Goal: Check status: Check status

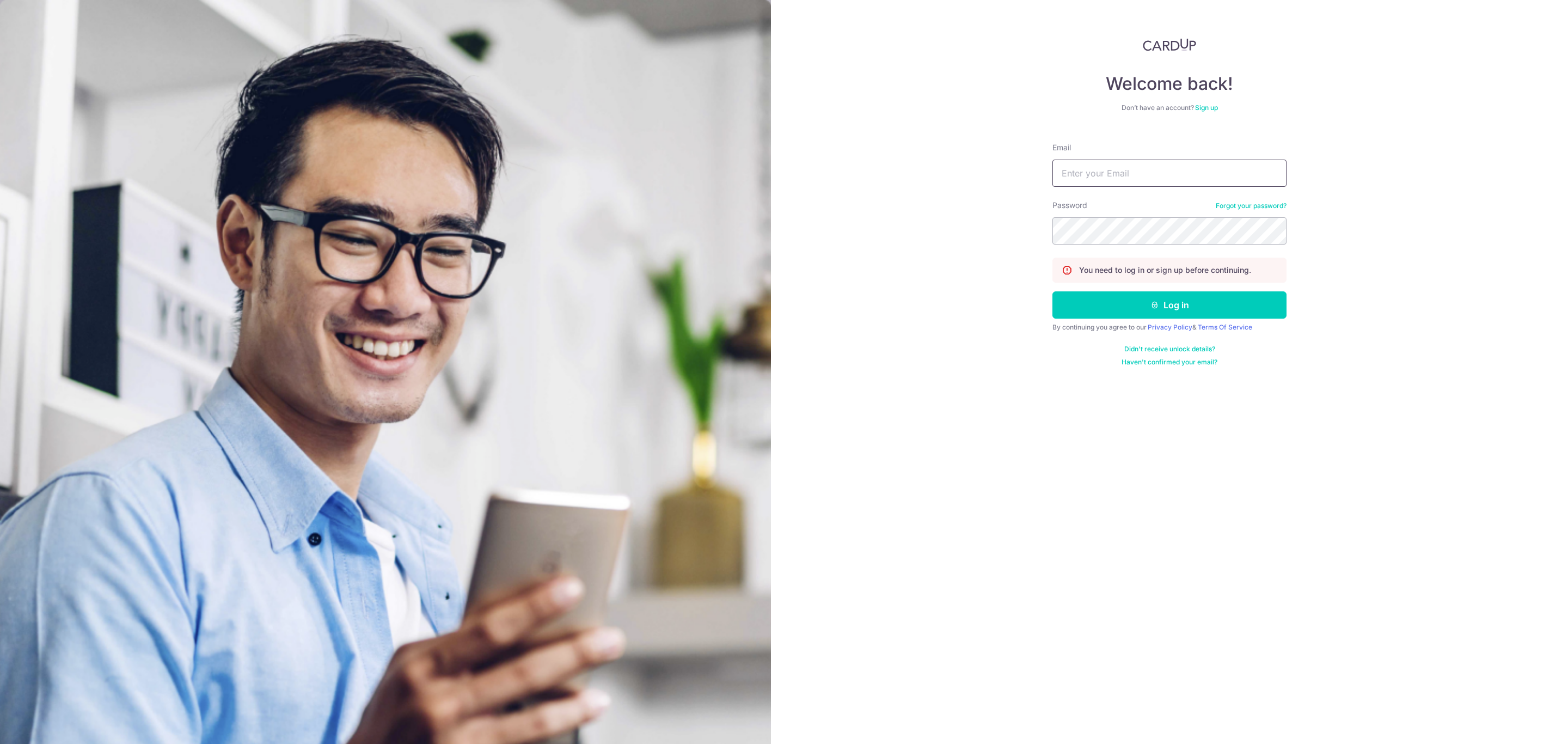
drag, startPoint x: 0, startPoint y: 0, endPoint x: 1148, endPoint y: 180, distance: 1162.0
click at [1141, 181] on input "Email" at bounding box center [1170, 172] width 234 height 27
click at [1132, 163] on input "Email" at bounding box center [1170, 172] width 234 height 27
type input "[PERSON_NAME][EMAIL_ADDRESS][PERSON_NAME][DOMAIN_NAME]"
click at [1099, 314] on button "Log in" at bounding box center [1170, 304] width 234 height 27
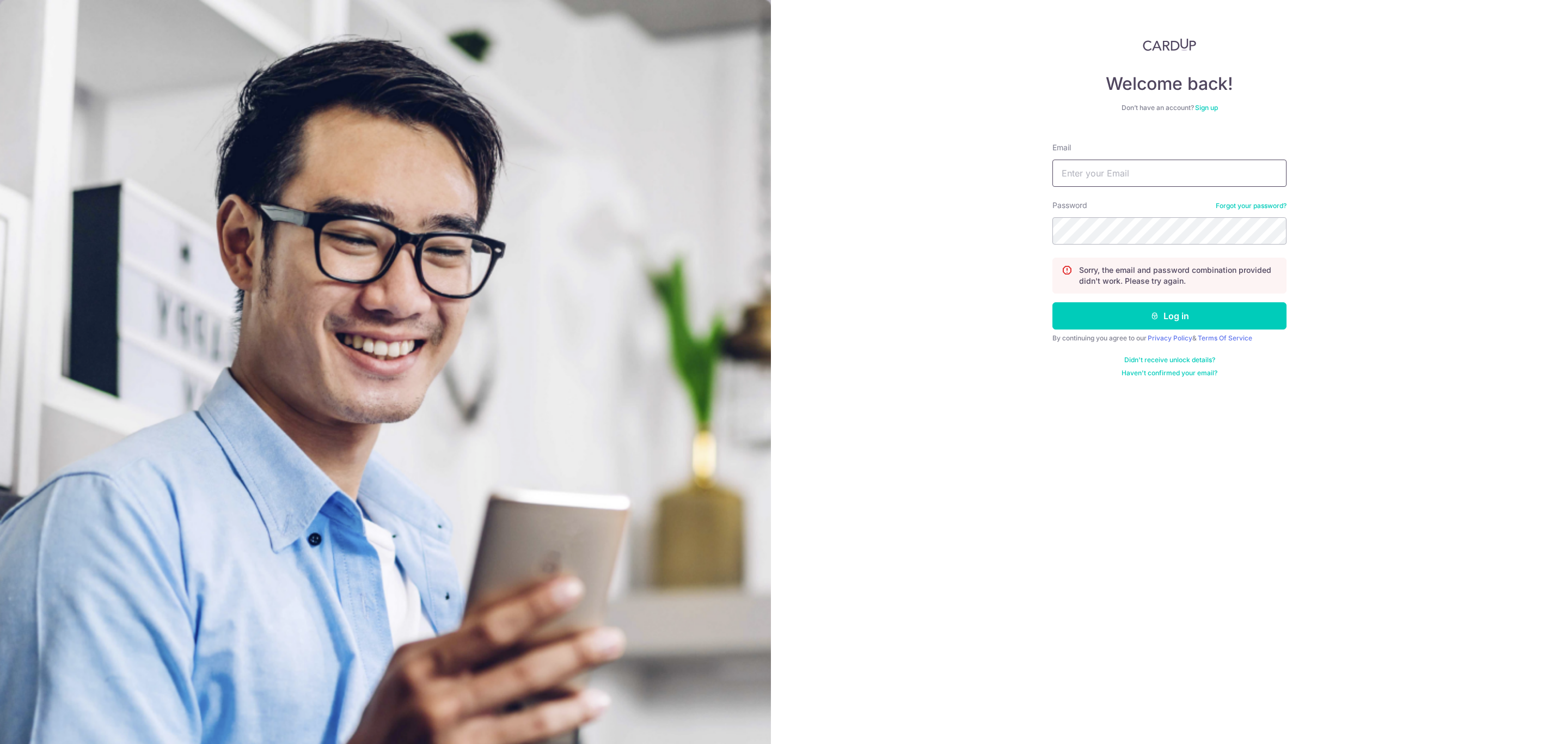
drag, startPoint x: 1130, startPoint y: 177, endPoint x: 1137, endPoint y: 175, distance: 7.3
click at [1130, 177] on input "Email" at bounding box center [1170, 172] width 234 height 27
type input "[PERSON_NAME][EMAIL_ADDRESS][PERSON_NAME][DOMAIN_NAME]"
click at [781, 262] on div "Welcome back! Don’t have an account? Sign up Email priscilla.yee@pgstoragesyste…" at bounding box center [1170, 372] width 797 height 744
click at [1194, 317] on button "Log in" at bounding box center [1170, 316] width 234 height 27
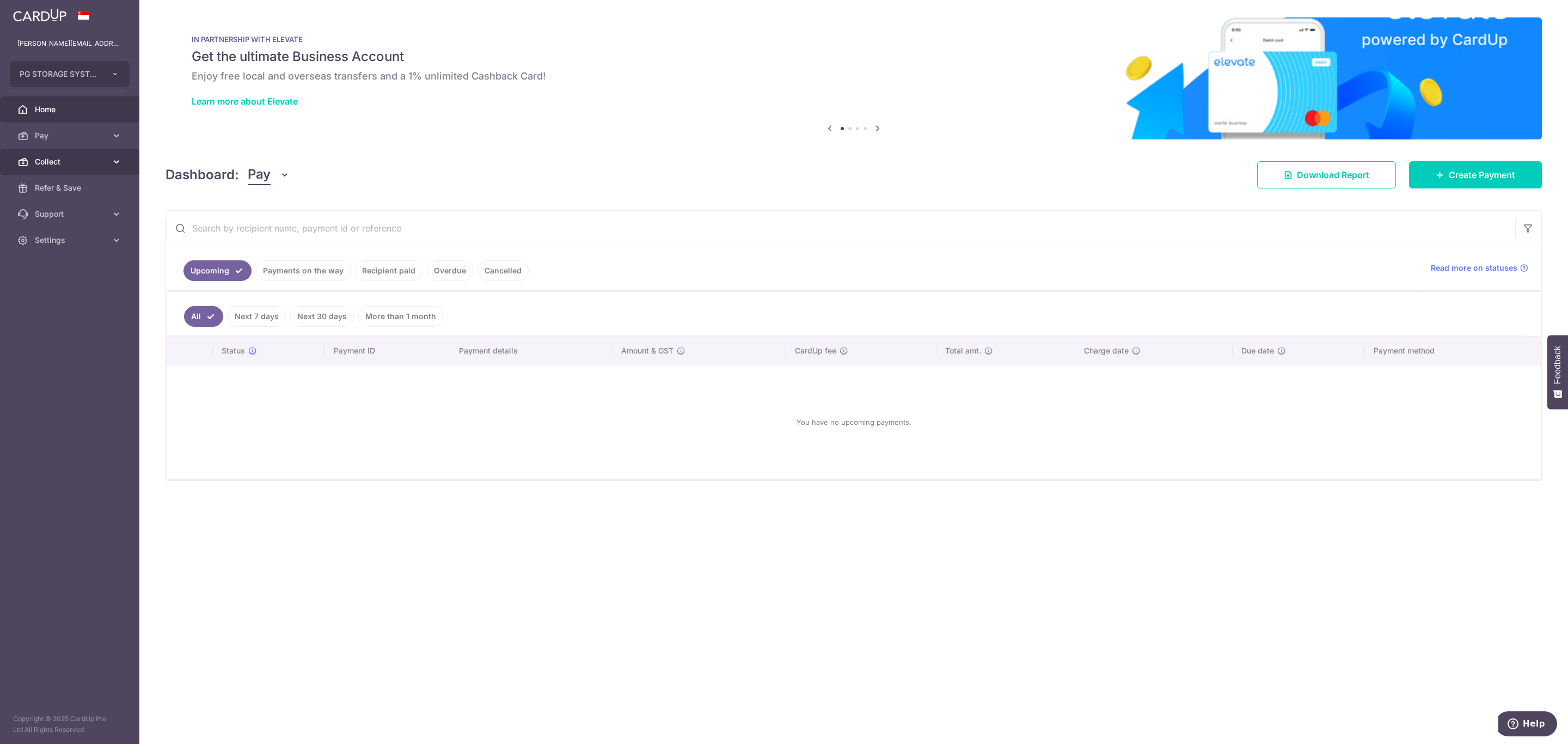
click at [74, 168] on link "Collect" at bounding box center [69, 162] width 139 height 26
click at [53, 197] on link "Dashboard" at bounding box center [69, 188] width 139 height 26
click at [68, 186] on span "Dashboard" at bounding box center [71, 187] width 72 height 11
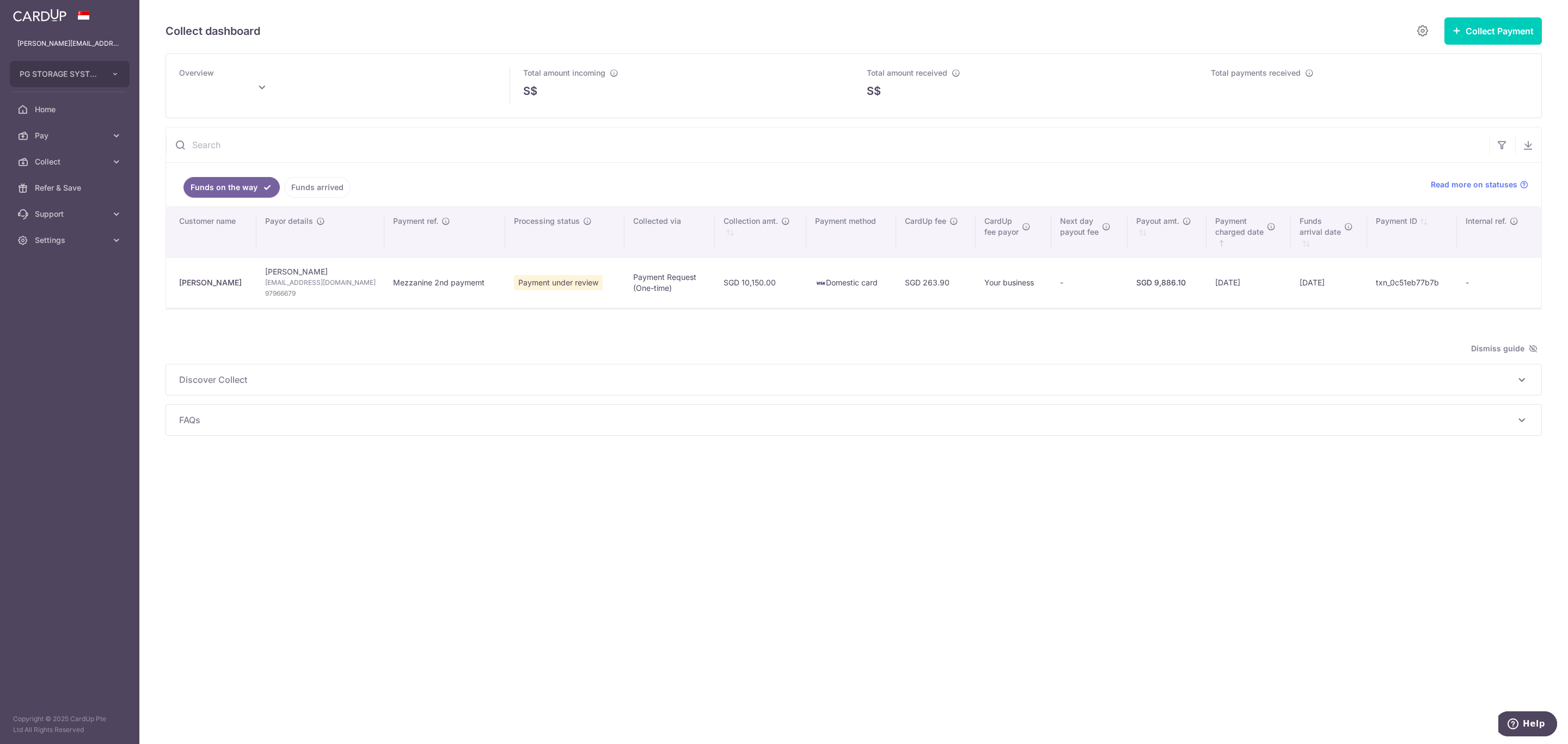
click at [1331, 288] on td "02/10/2025" at bounding box center [1329, 282] width 77 height 51
click at [1219, 282] on td "29/09/2025" at bounding box center [1249, 282] width 84 height 51
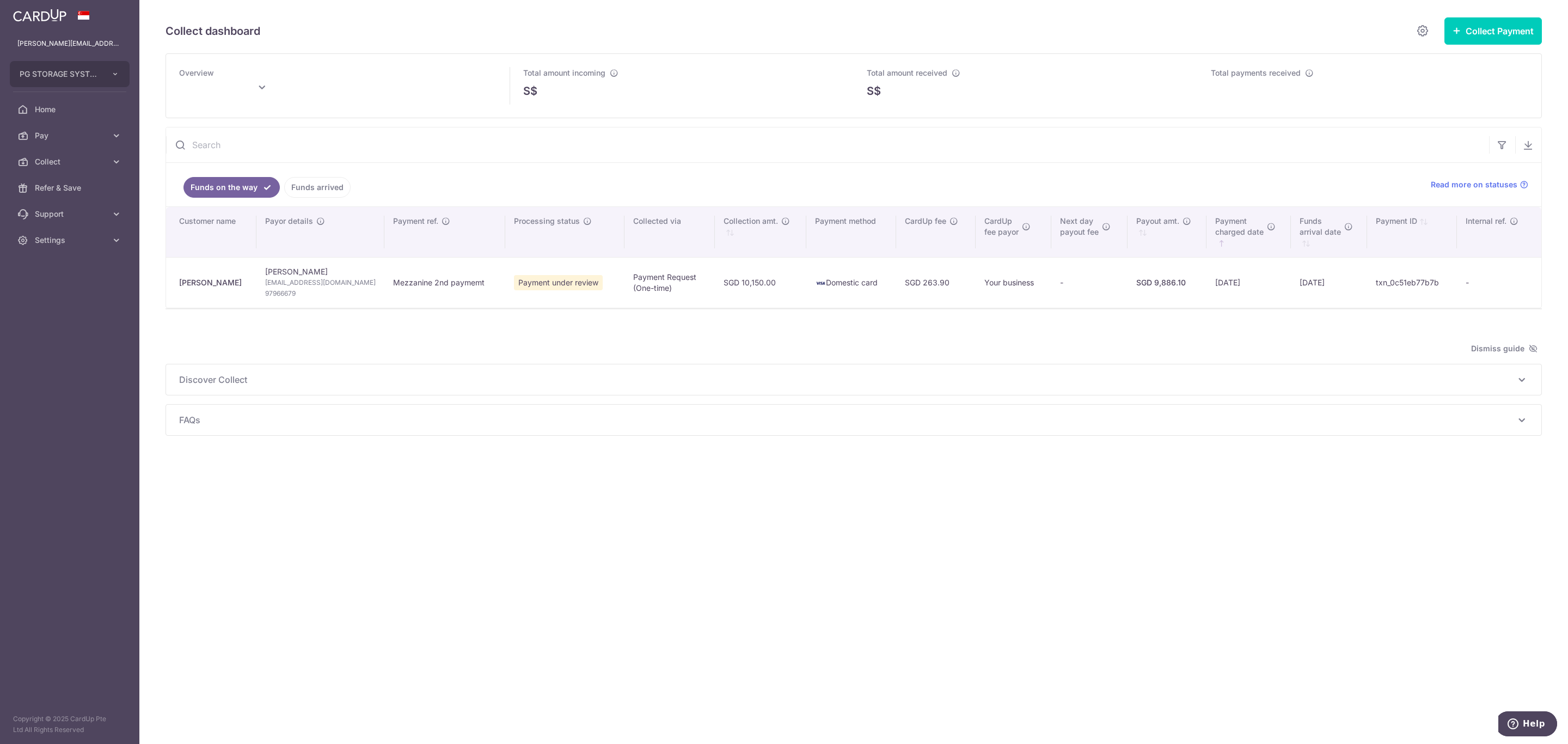
click at [1219, 282] on td "29/09/2025" at bounding box center [1249, 282] width 84 height 51
click at [1273, 223] on div "Payment charged date" at bounding box center [1250, 226] width 69 height 22
